Goal: Book appointment/travel/reservation

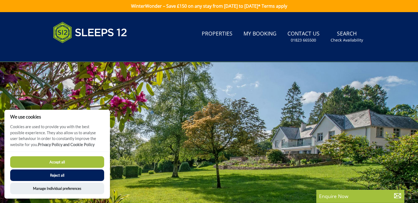
click at [73, 174] on button "Reject all" at bounding box center [57, 175] width 94 height 12
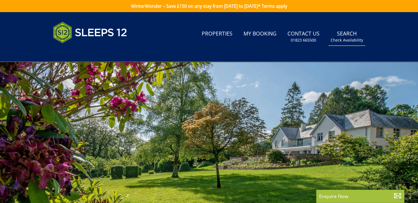
click at [352, 42] on small "Check Availability" at bounding box center [347, 40] width 32 height 6
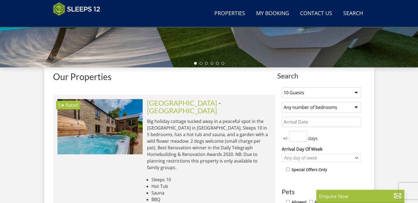
scroll to position [191, 0]
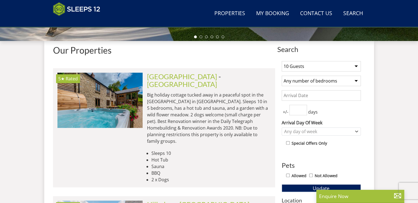
click at [340, 66] on select "1 Guest 2 Guests 3 Guests 4 Guests 5 Guests 6 Guests 7 Guests 8 Guests 9 Guests…" at bounding box center [321, 66] width 79 height 10
select select "12"
click at [282, 61] on select "1 Guest 2 Guests 3 Guests 4 Guests 5 Guests 6 Guests 7 Guests 8 Guests 9 Guests…" at bounding box center [321, 66] width 79 height 10
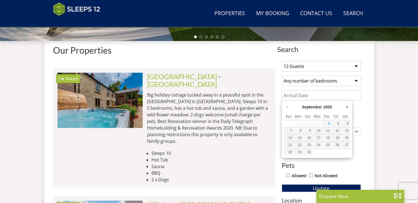
click at [328, 95] on input "Date" at bounding box center [321, 95] width 79 height 10
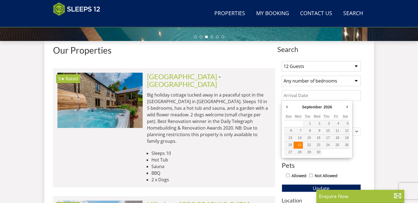
type input "[DATE]"
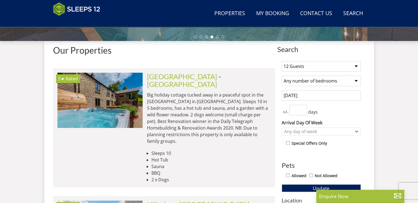
click at [289, 174] on input "Allowed" at bounding box center [288, 176] width 4 height 4
checkbox input "true"
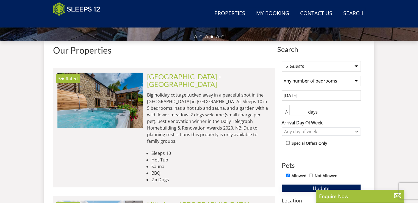
click at [298, 188] on button "Update" at bounding box center [321, 188] width 79 height 8
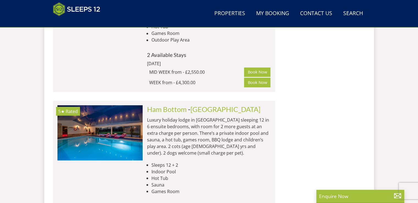
scroll to position [961, 0]
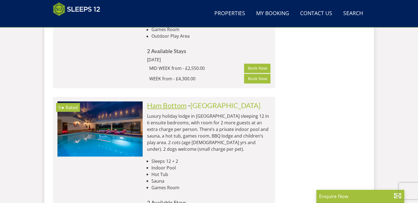
click at [177, 101] on link "Ham Bottom" at bounding box center [167, 105] width 40 height 8
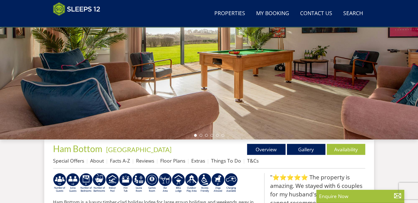
scroll to position [94, 0]
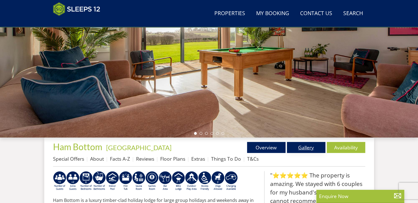
click at [305, 148] on link "Gallery" at bounding box center [306, 147] width 39 height 11
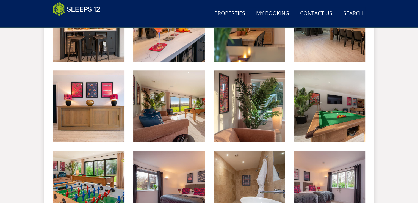
scroll to position [440, 0]
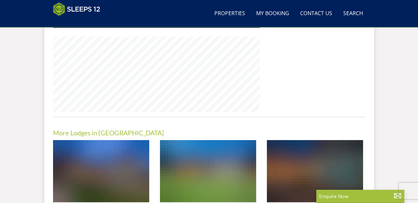
scroll to position [94, 0]
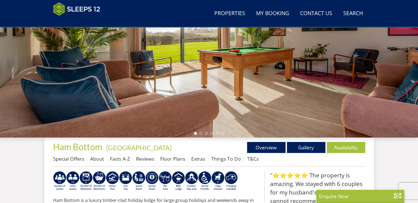
select select "12"
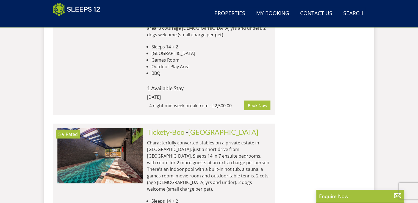
scroll to position [3139, 0]
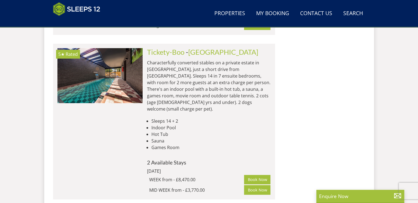
scroll to position [4144, 0]
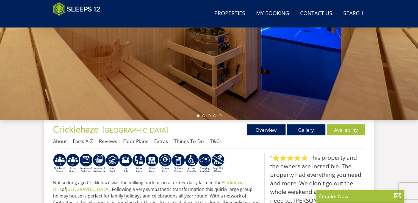
scroll to position [156, 0]
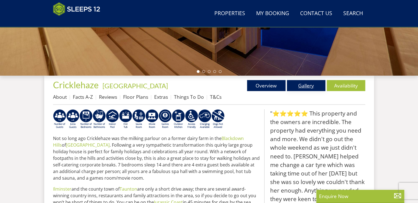
click at [311, 89] on link "Gallery" at bounding box center [306, 85] width 39 height 11
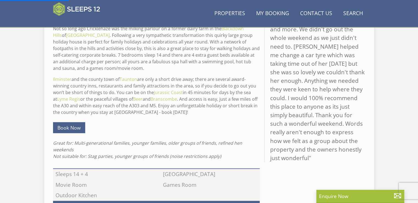
scroll to position [276, 0]
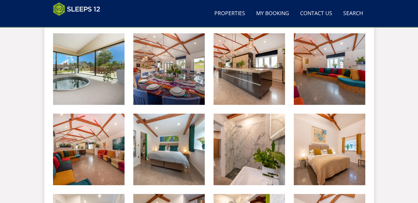
scroll to position [55, 0]
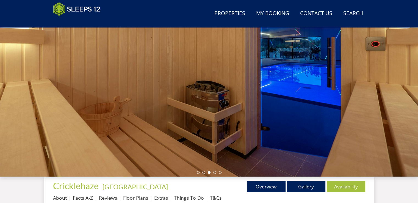
scroll to position [276, 0]
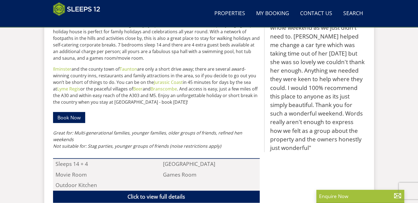
select select "12"
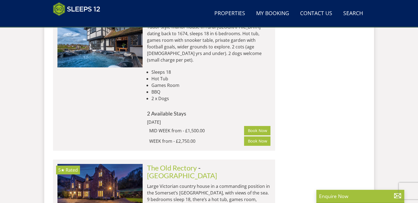
scroll to position [6203, 0]
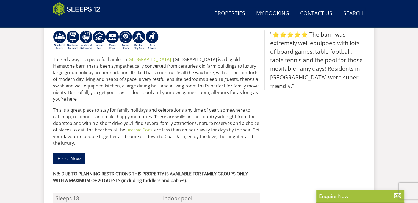
scroll to position [199, 0]
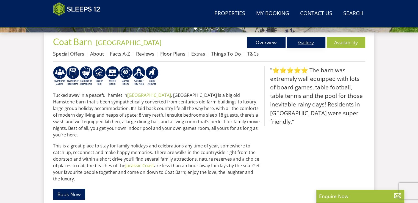
click at [309, 45] on link "Gallery" at bounding box center [306, 42] width 39 height 11
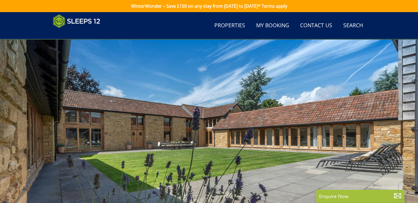
scroll to position [199, 0]
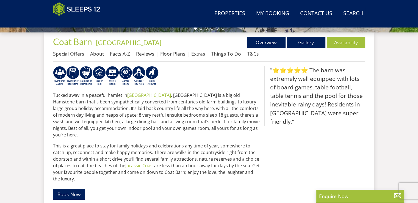
select select "12"
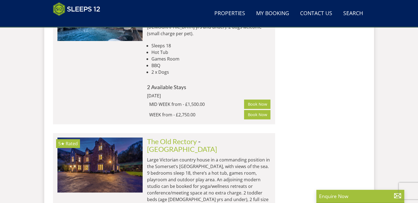
scroll to position [6225, 0]
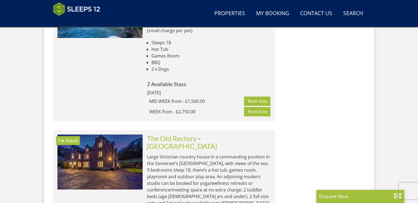
drag, startPoint x: 161, startPoint y: 171, endPoint x: 161, endPoint y: 175, distance: 4.2
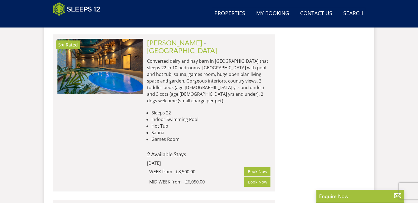
scroll to position [8595, 0]
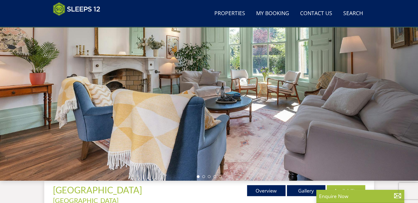
scroll to position [74, 0]
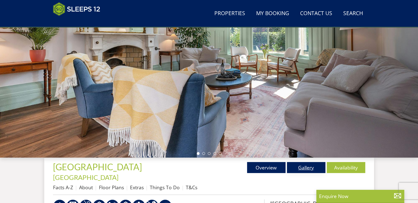
click at [308, 164] on link "Gallery" at bounding box center [306, 167] width 39 height 11
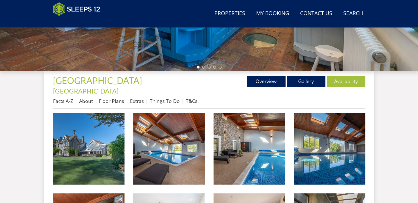
scroll to position [163, 0]
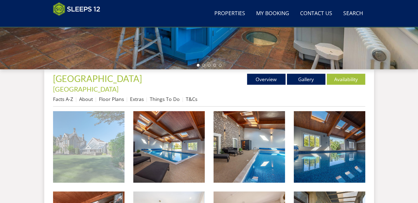
click at [84, 145] on img at bounding box center [89, 147] width 72 height 72
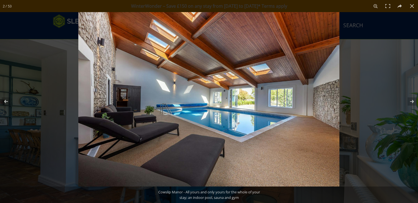
scroll to position [163, 0]
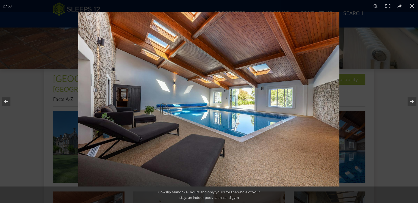
click at [413, 104] on button at bounding box center [408, 102] width 19 height 28
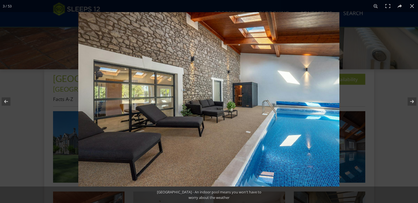
click at [413, 104] on button at bounding box center [408, 102] width 19 height 28
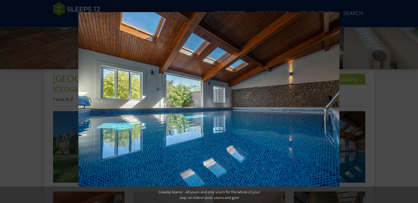
click at [413, 104] on button at bounding box center [408, 102] width 19 height 28
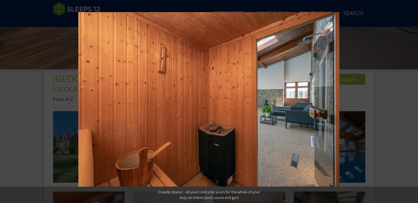
click at [413, 104] on button at bounding box center [408, 102] width 19 height 28
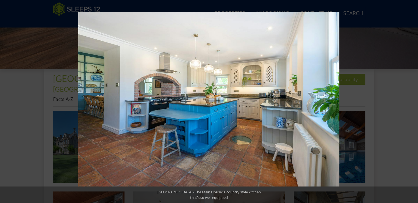
click at [413, 104] on button at bounding box center [408, 102] width 19 height 28
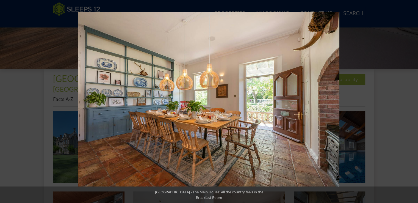
click at [413, 104] on button at bounding box center [408, 102] width 19 height 28
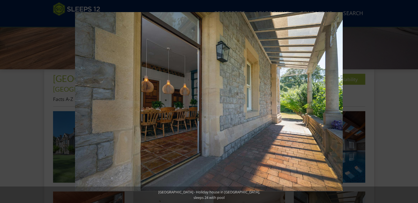
click at [413, 104] on button at bounding box center [408, 102] width 19 height 28
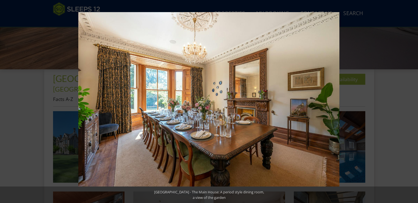
click at [413, 104] on button at bounding box center [408, 102] width 19 height 28
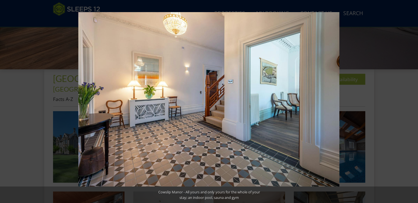
click at [413, 104] on button at bounding box center [408, 102] width 19 height 28
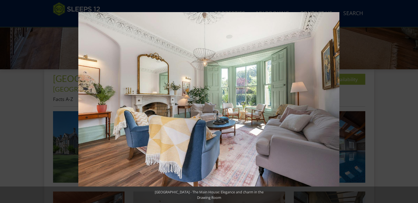
click at [413, 104] on button at bounding box center [408, 102] width 19 height 28
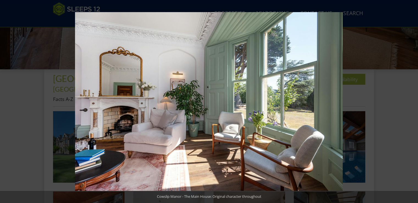
click at [413, 104] on button at bounding box center [408, 102] width 19 height 28
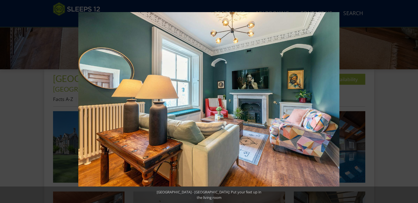
click at [413, 104] on button at bounding box center [408, 102] width 19 height 28
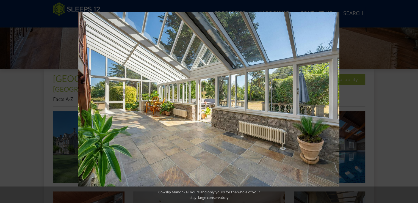
click at [413, 104] on button at bounding box center [408, 102] width 19 height 28
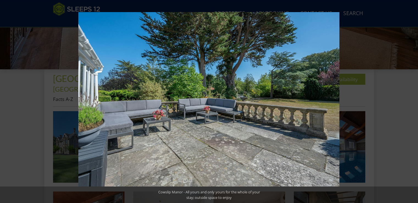
click at [413, 104] on button at bounding box center [408, 102] width 19 height 28
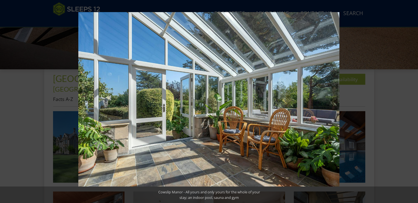
scroll to position [74, 0]
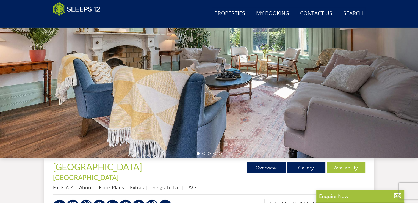
select select "12"
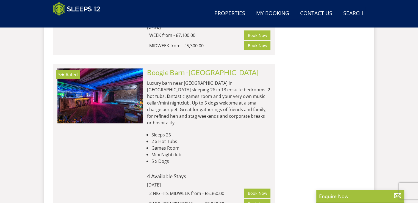
scroll to position [9498, 0]
